Goal: Use online tool/utility: Use online tool/utility

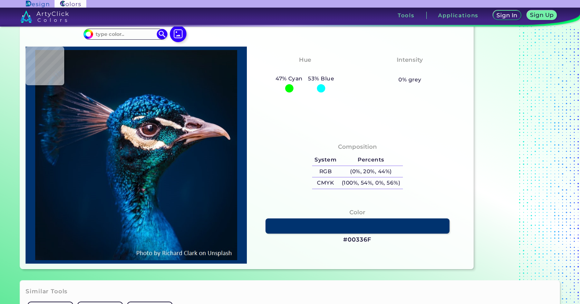
scroll to position [35, 0]
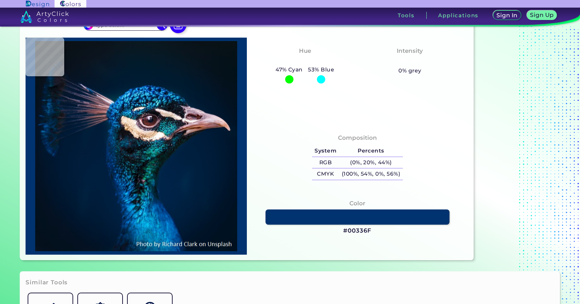
type input "#021325"
type input "#03233e"
type input "#03233E"
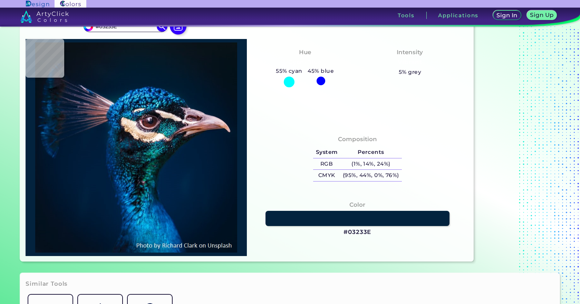
type input "#1695c4"
type input "#1695C4"
type input "#196894"
type input "#298ead"
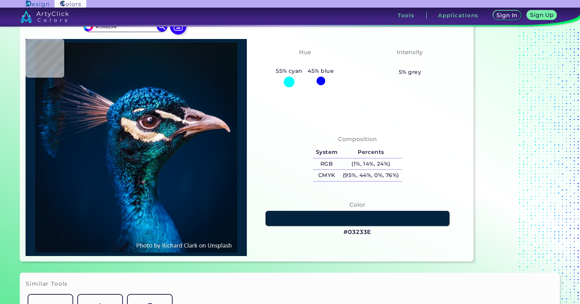
type input "#298EAD"
type input "#004a7c"
type input "#004A7C"
type input "#014e84"
type input "#014E84"
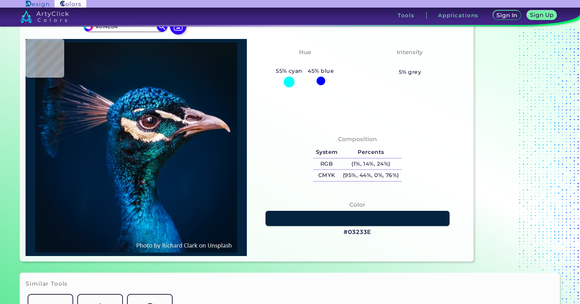
type input "#3ed3f7"
type input "#3ED3F7"
type input "#35c3ea"
type input "#35C3EA"
type input "#065d93"
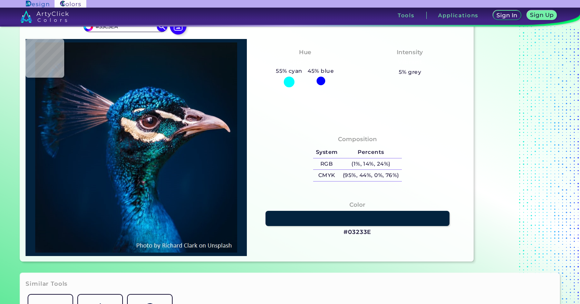
type input "#065D93"
type input "#0562a5"
type input "#0562A5"
type input "#0e7ab9"
type input "#0E7AB9"
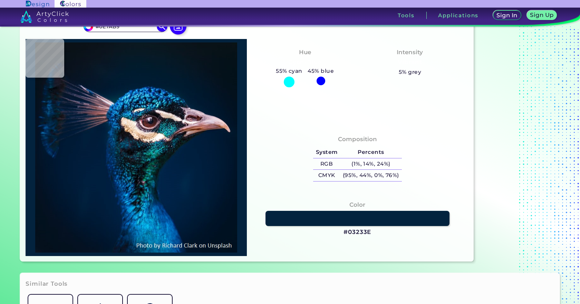
type input "#35aae3"
type input "#35AAE3"
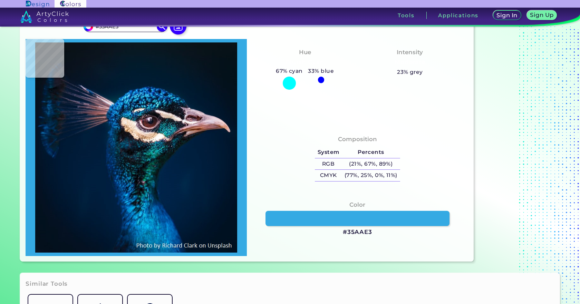
type input "#138dea"
type input "#138DEA"
type input "#001b32"
type input "#001B32"
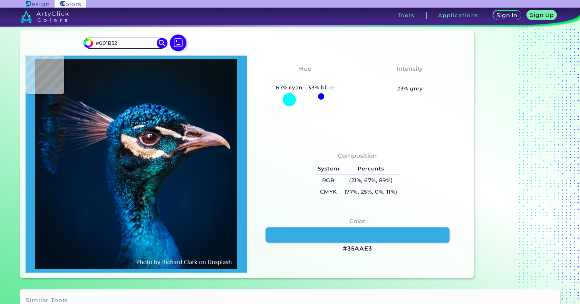
type input "#001b30"
type input "#001B30"
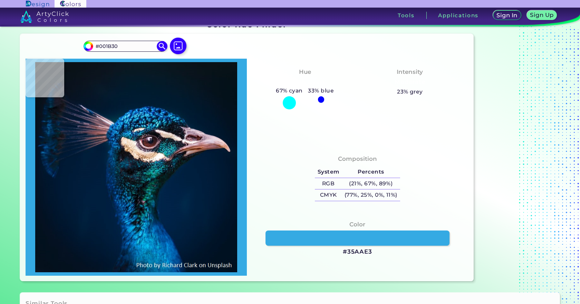
type input "#03192c"
type input "#03192C"
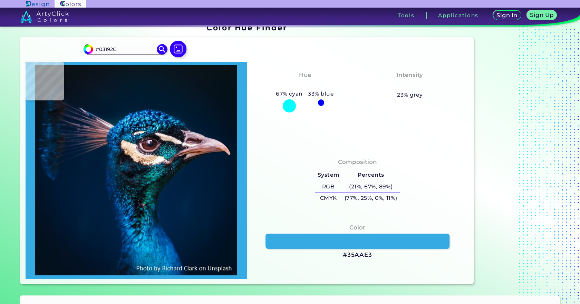
type input "#071828"
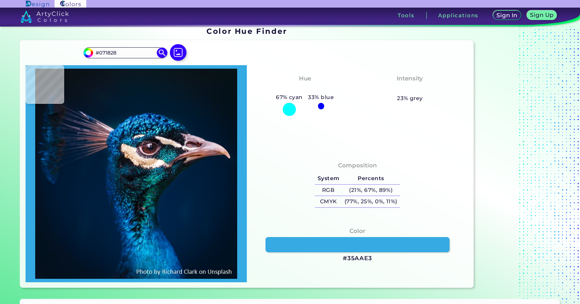
type input "#091626"
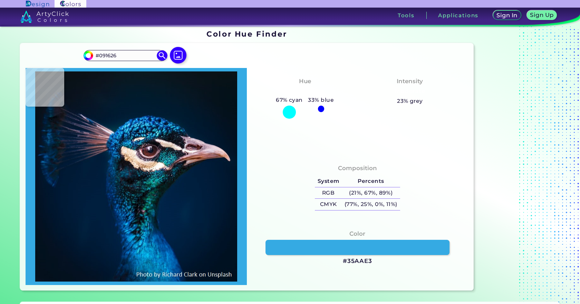
type input "#0a1720"
type input "#0A1720"
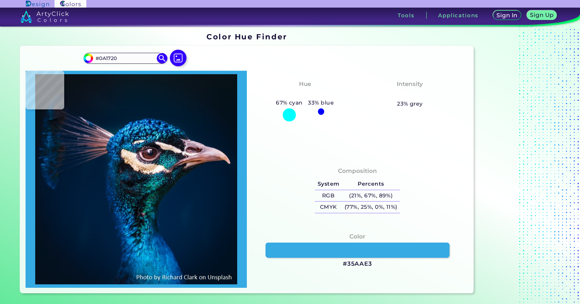
type input "#0a141d"
type input "#0A141D"
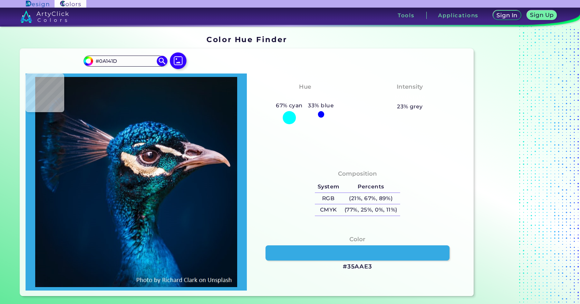
type input "#0a141b"
type input "#0A141B"
type input "#0b141b"
type input "#0B141B"
type input "#0c131b"
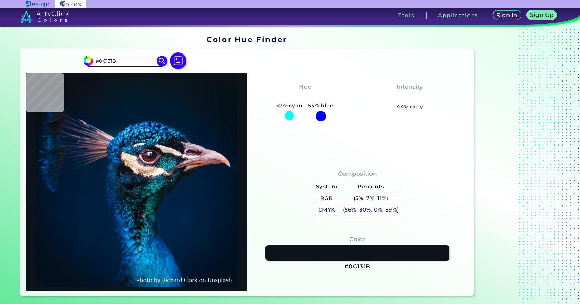
drag, startPoint x: 125, startPoint y: 60, endPoint x: 63, endPoint y: 59, distance: 61.8
click at [63, 59] on div "#0c131b #0C131B Acadia ◉ Acid Green ◉ Aero Blue ◉ Alabaster ◉ Albescent White ◉…" at bounding box center [246, 172] width 453 height 247
paste input "c1a082"
type input "#c1a082"
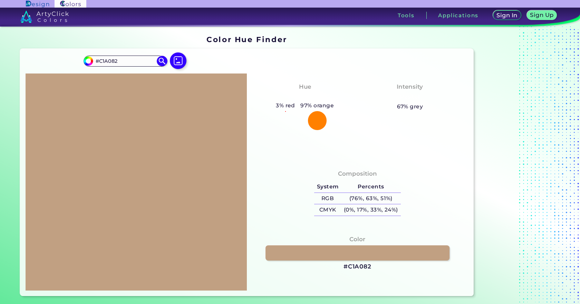
drag, startPoint x: 120, startPoint y: 59, endPoint x: 70, endPoint y: 60, distance: 50.7
click at [70, 60] on div "#c1a082 #C1A082 Acadia ◉ Acid Green ◉ Aero Blue ◉ Alabaster ◉ Albescent White ◉…" at bounding box center [246, 172] width 453 height 247
paste input "c1a"
type input "#C1A082"
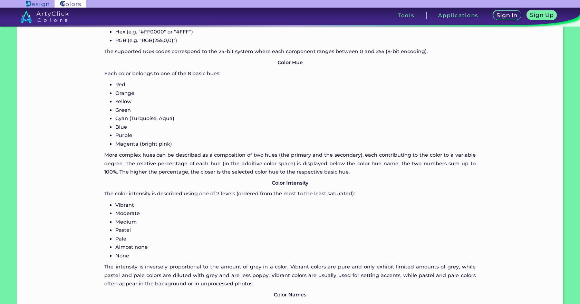
scroll to position [584, 0]
